Goal: Task Accomplishment & Management: Complete application form

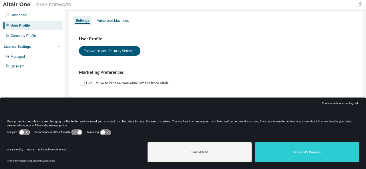
click at [362, 4] on icon "button" at bounding box center [360, 4] width 5 height 5
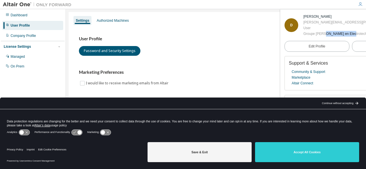
drag, startPoint x: 348, startPoint y: 35, endPoint x: 324, endPoint y: 35, distance: 24.0
click at [324, 35] on div "Groupe de Rech en Electrotechnique et Automatique du Havre" at bounding box center [356, 34] width 106 height 6
click at [343, 103] on div "Continue without accepting" at bounding box center [337, 103] width 31 height 5
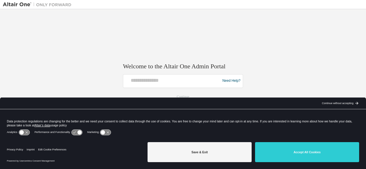
click at [331, 103] on div "Continue without accepting" at bounding box center [337, 103] width 31 height 5
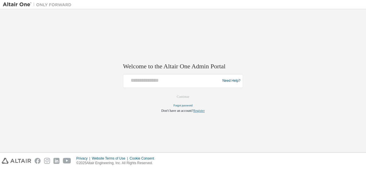
click at [200, 109] on link "Register" at bounding box center [198, 111] width 11 height 4
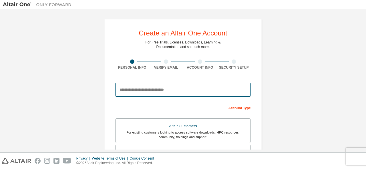
click at [131, 89] on input "email" at bounding box center [182, 90] width 135 height 14
paste input "**********"
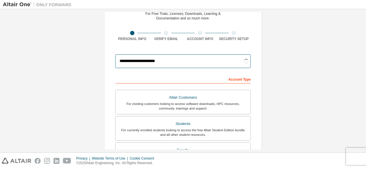
scroll to position [57, 0]
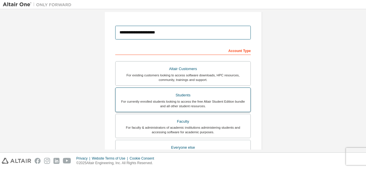
type input "**********"
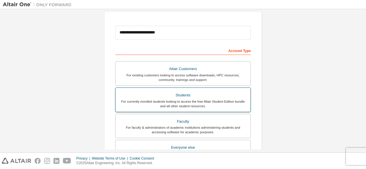
click at [136, 98] on div "Students" at bounding box center [183, 95] width 128 height 8
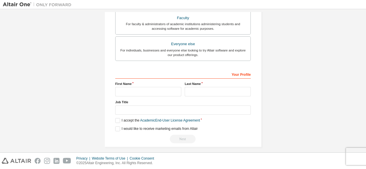
scroll to position [165, 0]
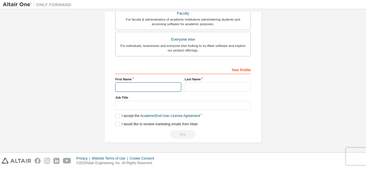
click at [129, 87] on input "text" at bounding box center [148, 86] width 66 height 9
type input "***"
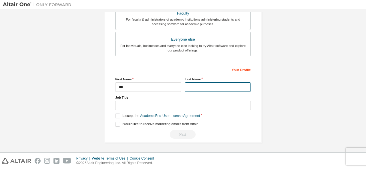
click at [202, 83] on input "text" at bounding box center [218, 86] width 66 height 9
type input "*****"
click at [115, 116] on label "I accept the Academic End-User License Agreement" at bounding box center [157, 115] width 85 height 5
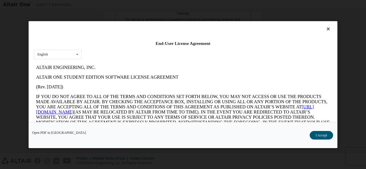
scroll to position [0, 0]
click at [328, 137] on button "I Accept" at bounding box center [321, 135] width 23 height 9
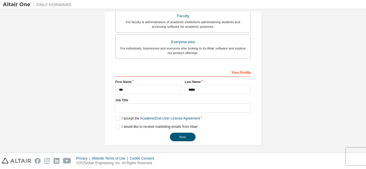
scroll to position [165, 0]
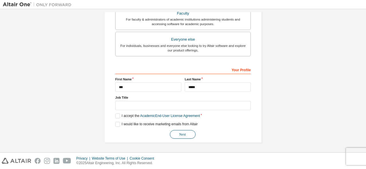
click at [180, 133] on button "Next" at bounding box center [183, 134] width 26 height 9
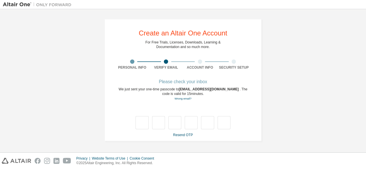
scroll to position [0, 0]
type input "*"
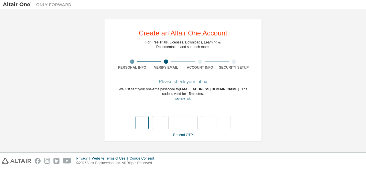
type input "*"
